Goal: Communication & Community: Answer question/provide support

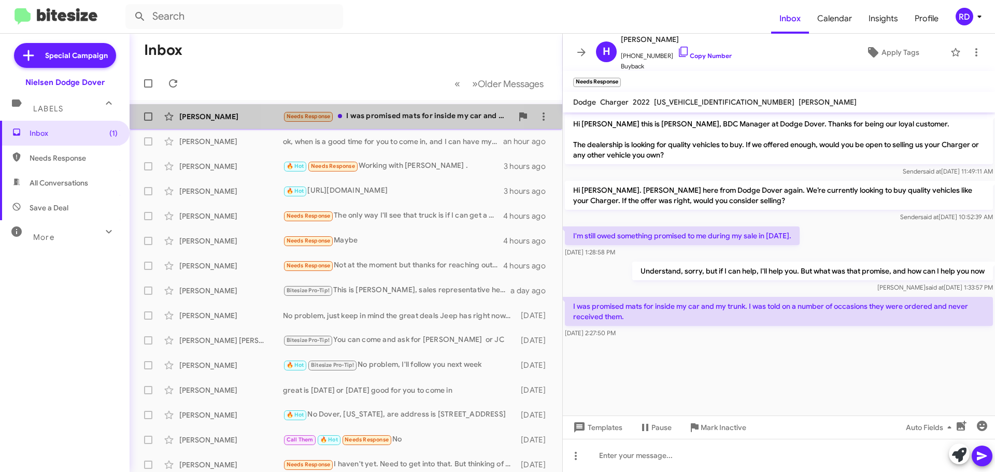
click at [393, 117] on div "Needs Response I was promised mats for inside my car and my trunk. I was told o…" at bounding box center [397, 116] width 229 height 12
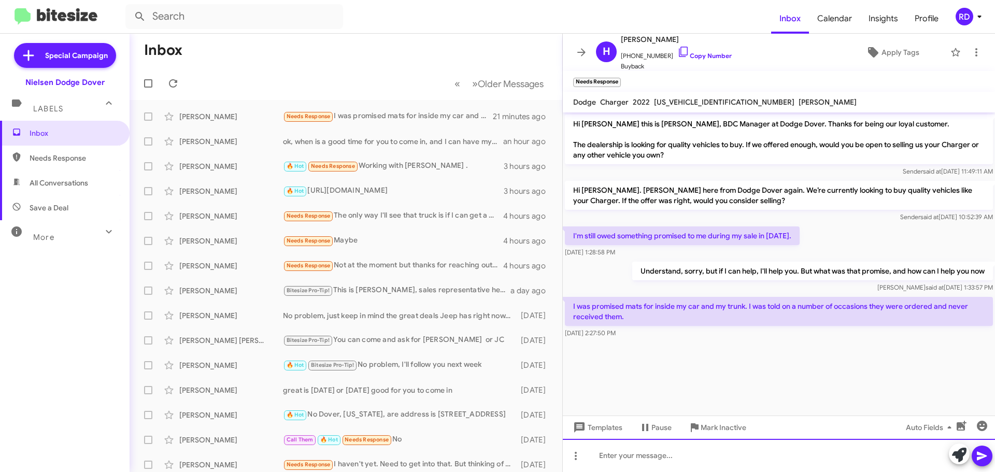
click at [630, 458] on div at bounding box center [779, 455] width 432 height 33
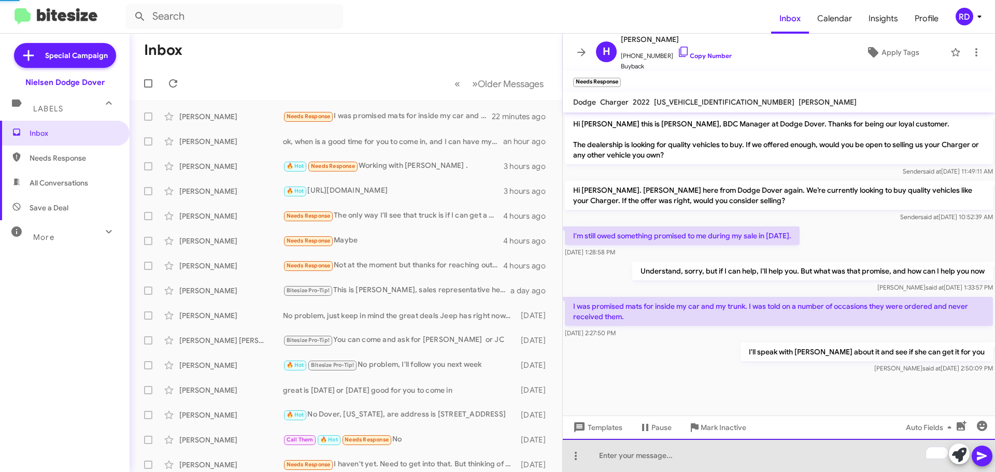
click at [668, 460] on div "To enrich screen reader interactions, please activate Accessibility in Grammarl…" at bounding box center [779, 455] width 432 height 33
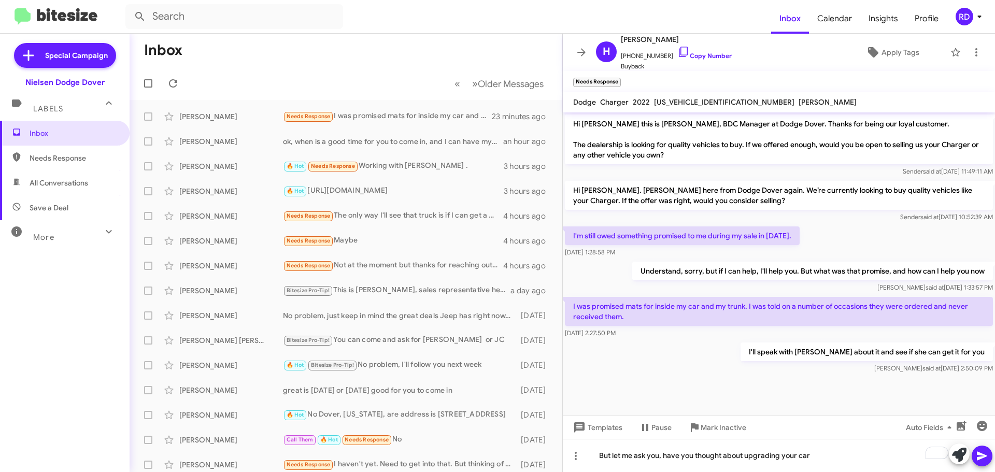
click at [978, 457] on icon at bounding box center [982, 456] width 10 height 9
